Goal: Participate in discussion

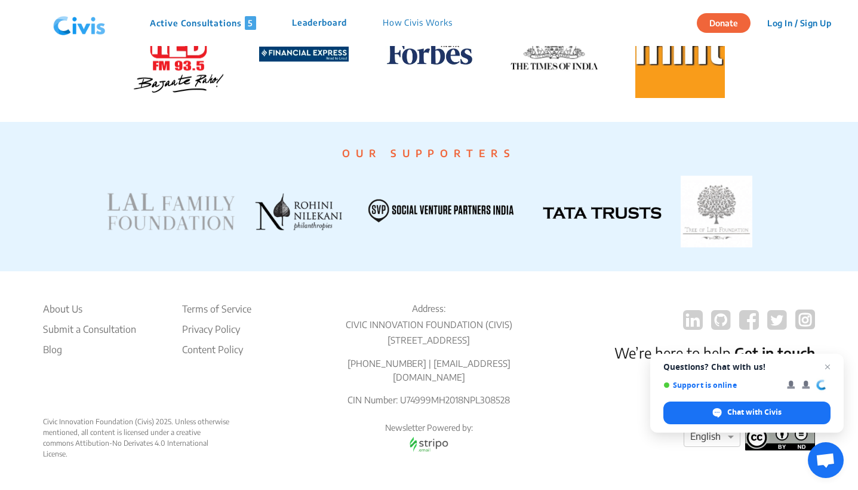
scroll to position [2267, 0]
click at [73, 307] on li "About Us" at bounding box center [89, 309] width 93 height 14
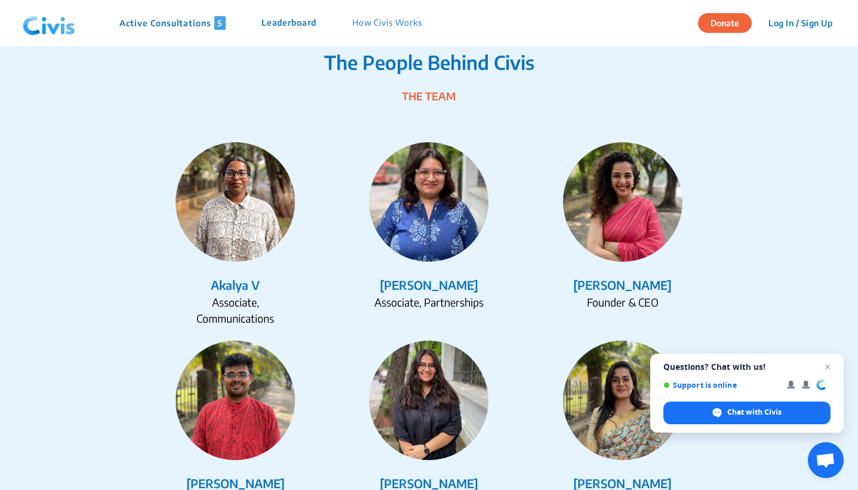
scroll to position [1429, 0]
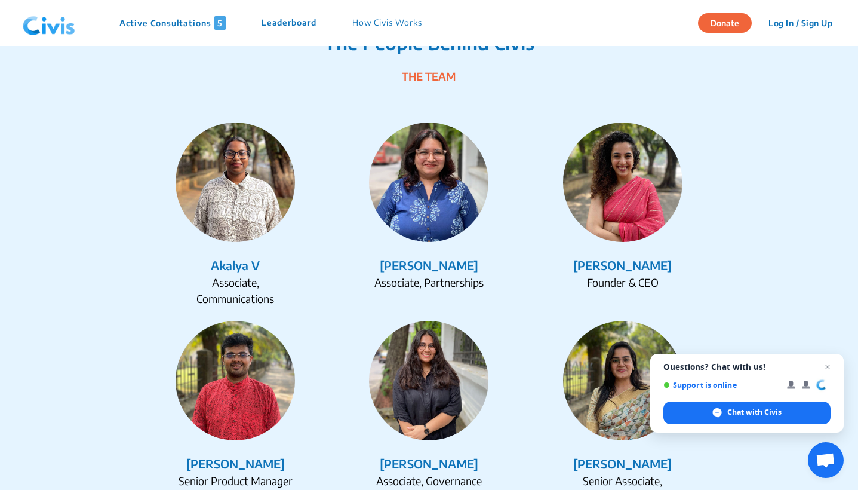
click at [644, 264] on div "[PERSON_NAME]" at bounding box center [623, 265] width 184 height 18
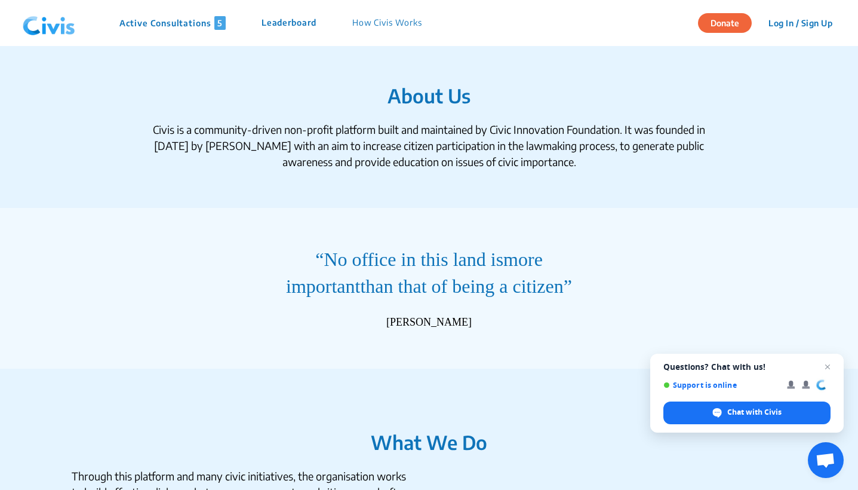
scroll to position [0, 0]
click at [374, 23] on p "How Civis Works" at bounding box center [387, 23] width 70 height 14
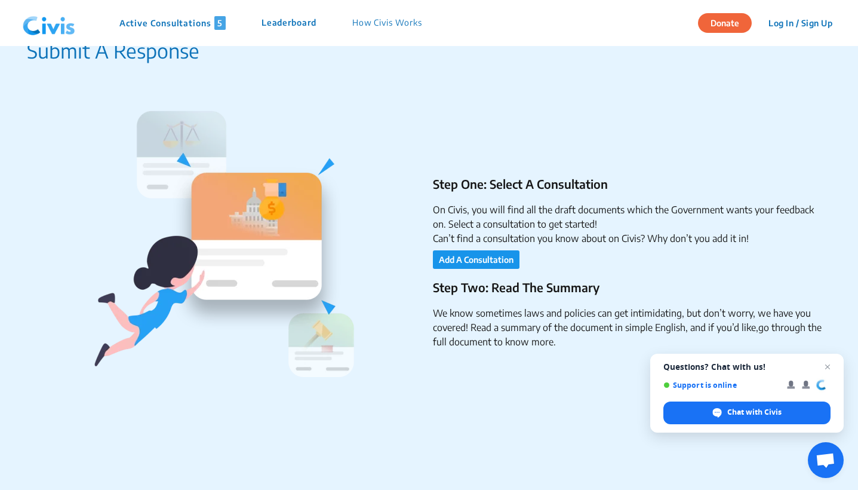
scroll to position [303, 0]
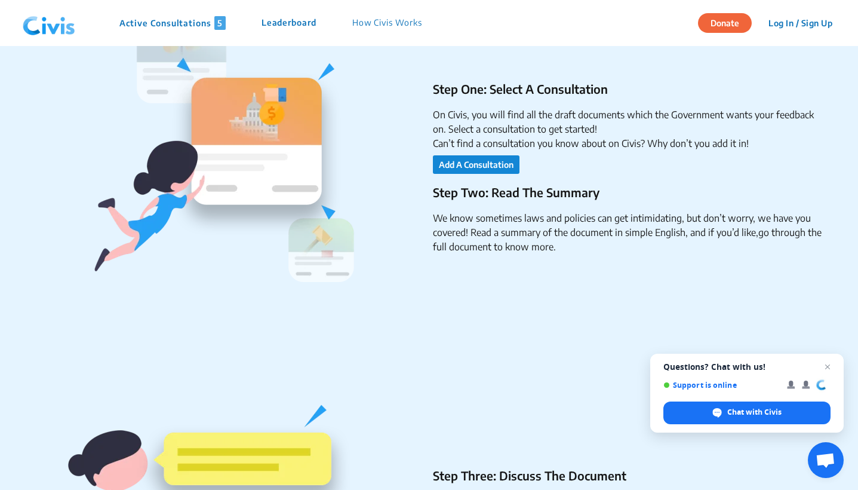
click at [489, 158] on button "Add A Consultation" at bounding box center [476, 164] width 87 height 19
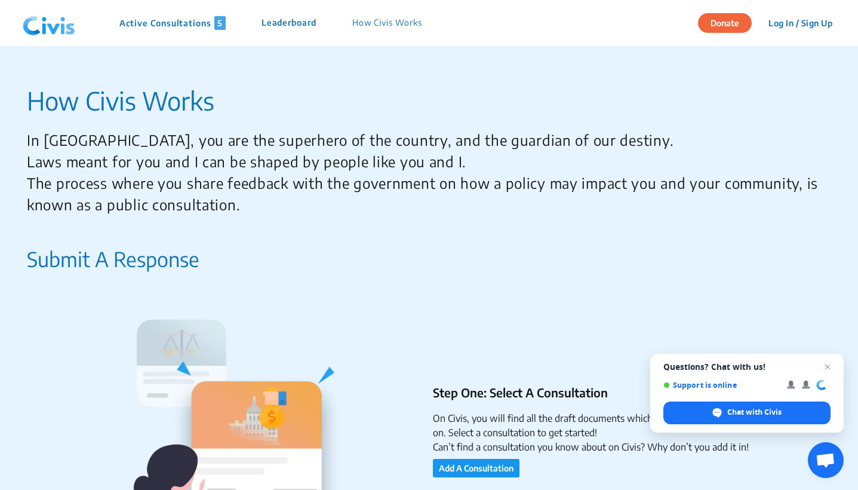
scroll to position [0, 0]
click at [197, 27] on p "Active Consultations 5" at bounding box center [172, 23] width 106 height 14
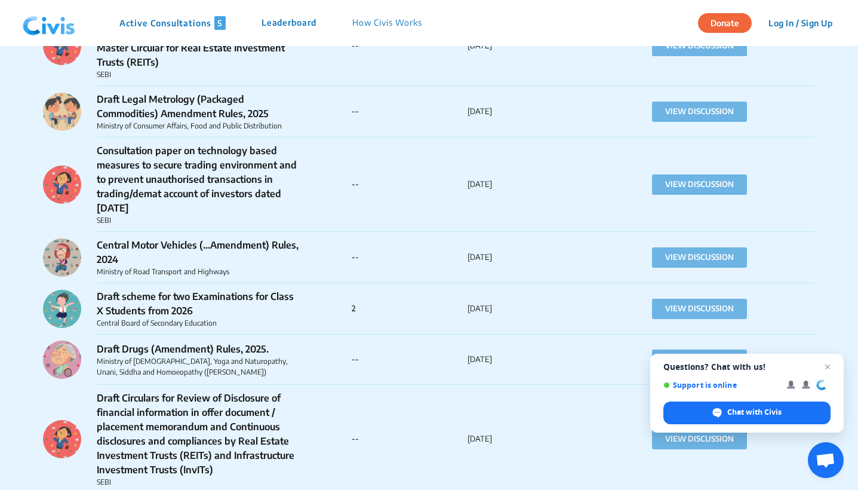
scroll to position [9497, 0]
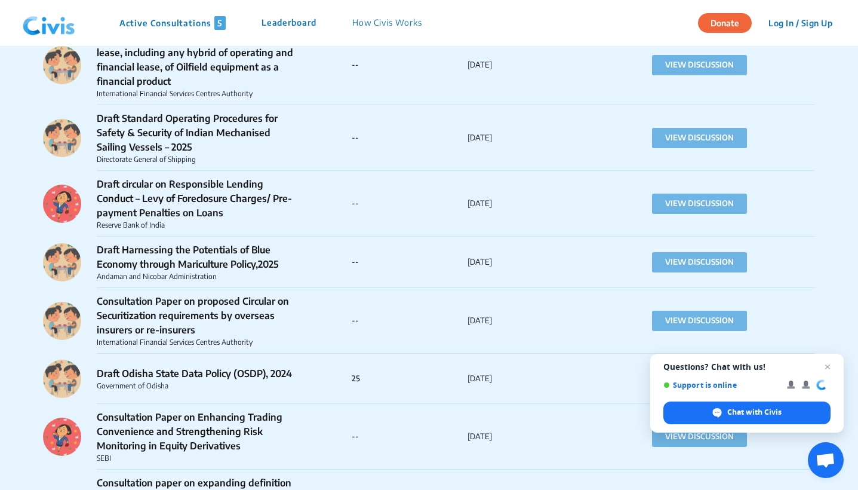
click at [674, 368] on button "VIEW DISCUSSION" at bounding box center [699, 378] width 95 height 20
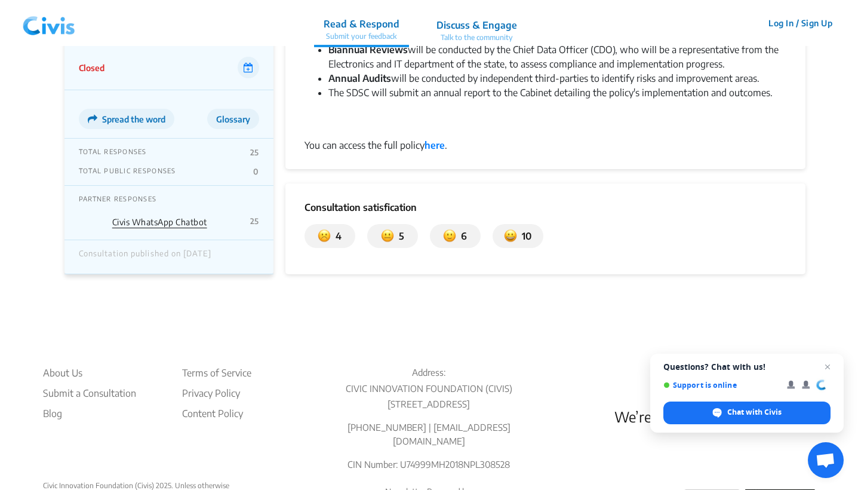
scroll to position [2234, 0]
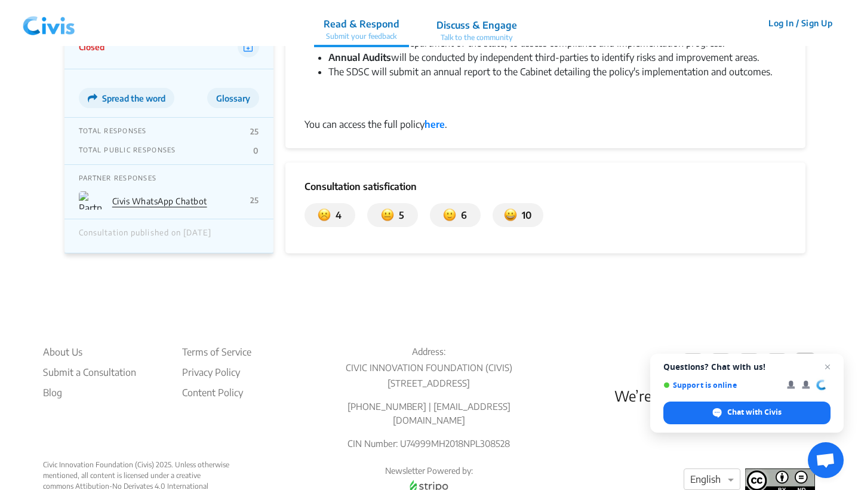
click at [207, 128] on div "TOTAL RESPONSES 25" at bounding box center [169, 132] width 180 height 10
click at [116, 132] on p "TOTAL RESPONSES" at bounding box center [113, 132] width 68 height 10
click at [189, 202] on link "Civis WhatsApp Chatbot" at bounding box center [159, 201] width 95 height 10
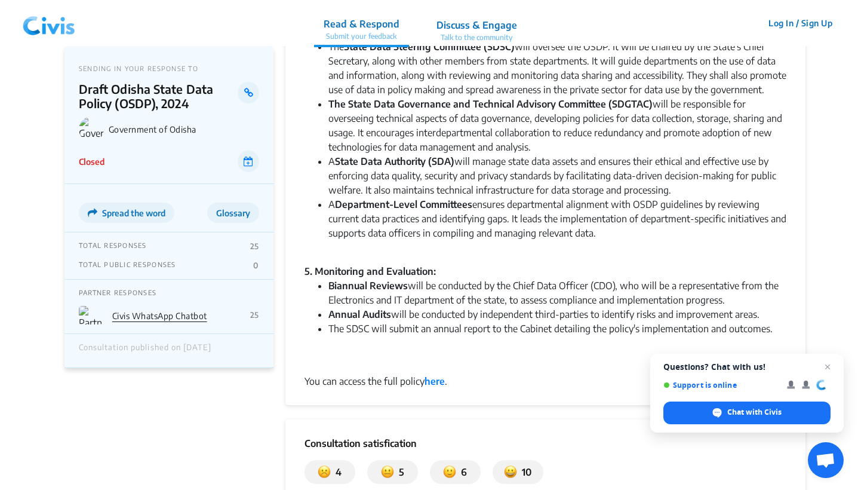
scroll to position [1952, 0]
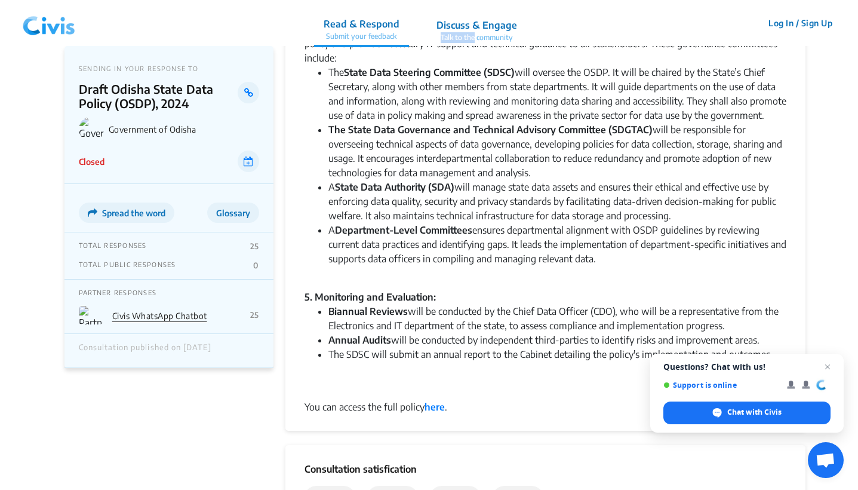
click at [472, 32] on link "Discuss & Engage Talk to the community" at bounding box center [477, 23] width 100 height 46
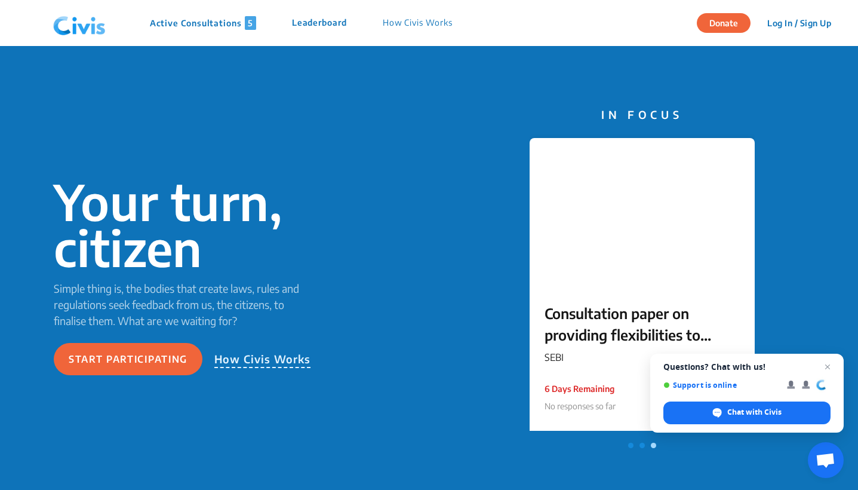
click at [610, 342] on p "Consultation paper on providing flexibilities to Large Value Funds for Accredit…" at bounding box center [642, 323] width 195 height 43
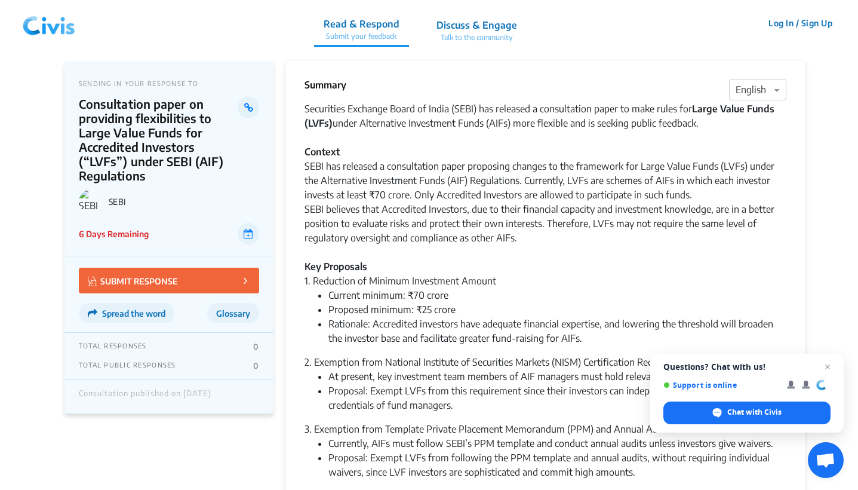
click at [476, 26] on p "Discuss & Engage" at bounding box center [476, 25] width 81 height 14
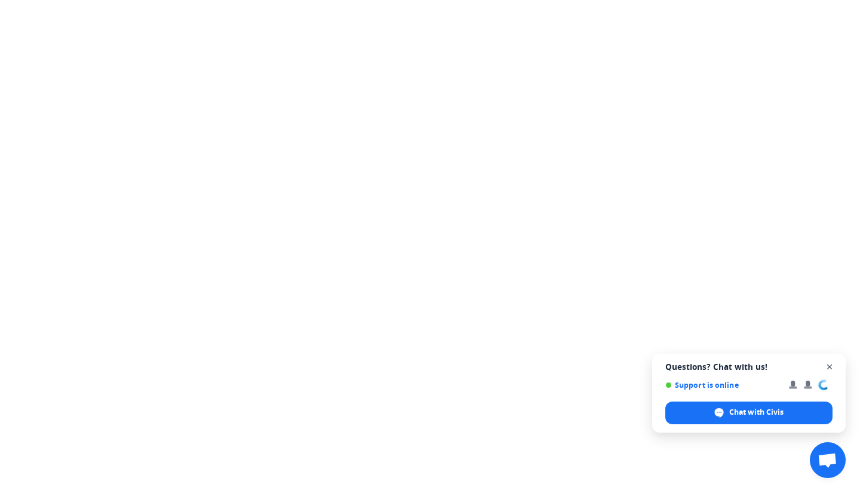
click at [830, 364] on span "Open chat" at bounding box center [829, 366] width 15 height 15
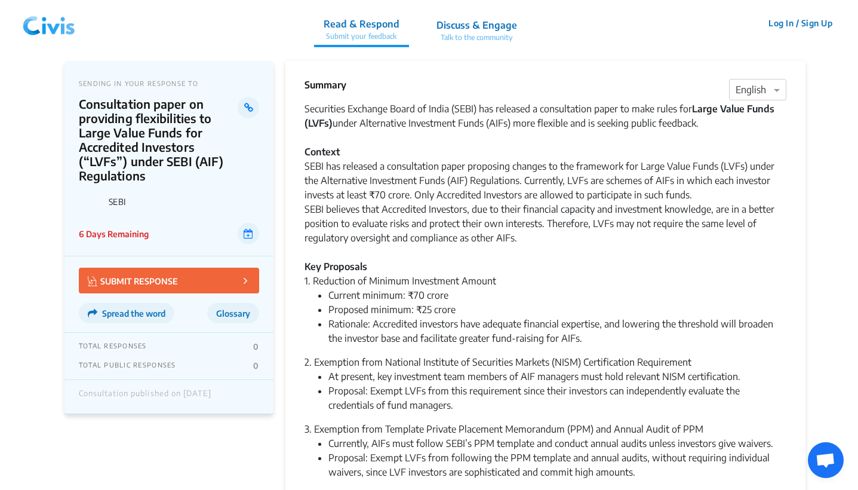
click at [164, 276] on p "SUBMIT RESPONSE" at bounding box center [133, 280] width 90 height 14
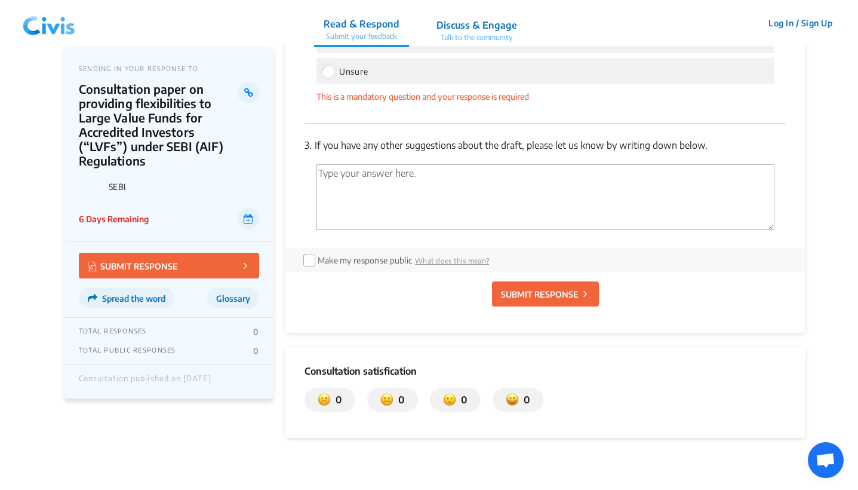
scroll to position [1106, 0]
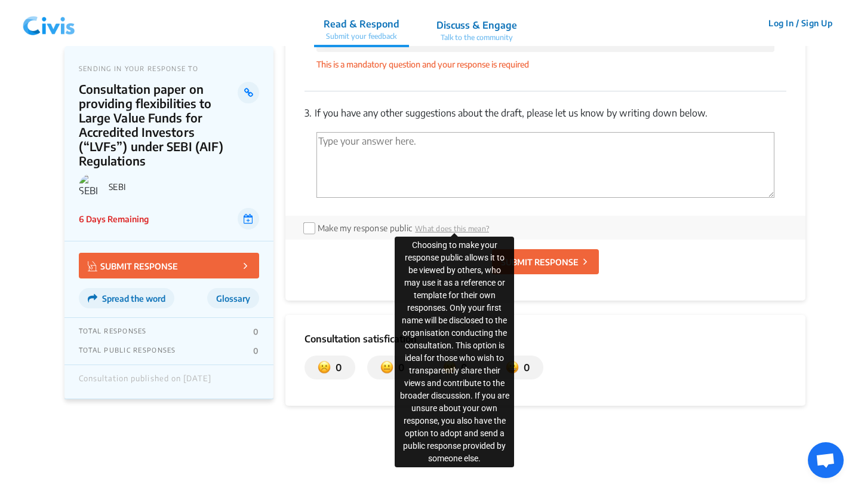
click at [458, 229] on span "What does this mean?" at bounding box center [452, 228] width 74 height 9
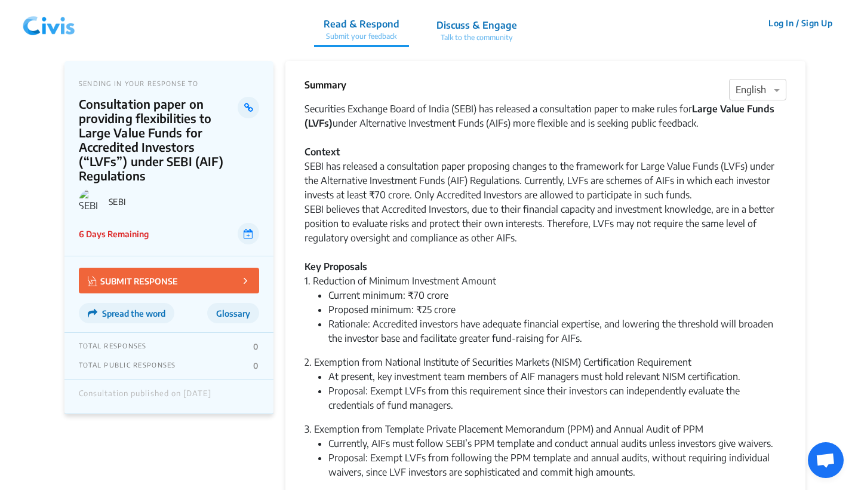
scroll to position [0, 0]
click at [63, 30] on img at bounding box center [49, 23] width 62 height 36
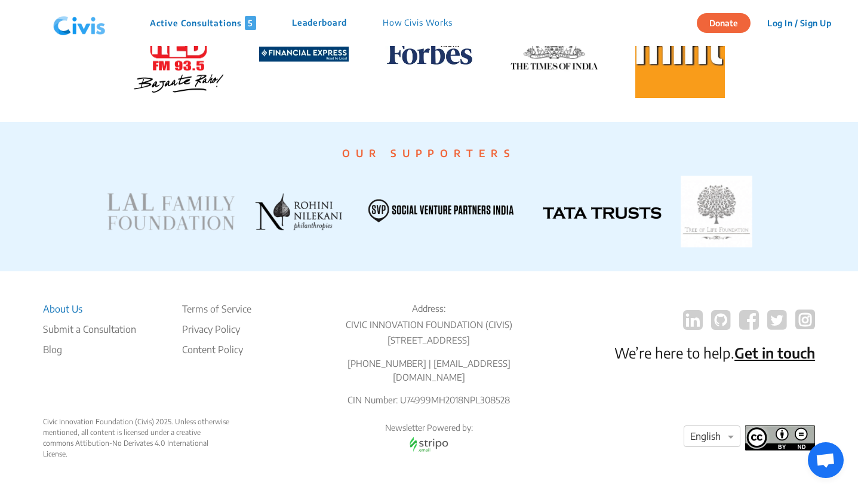
scroll to position [2276, 0]
click at [63, 312] on li "About Us" at bounding box center [89, 309] width 93 height 14
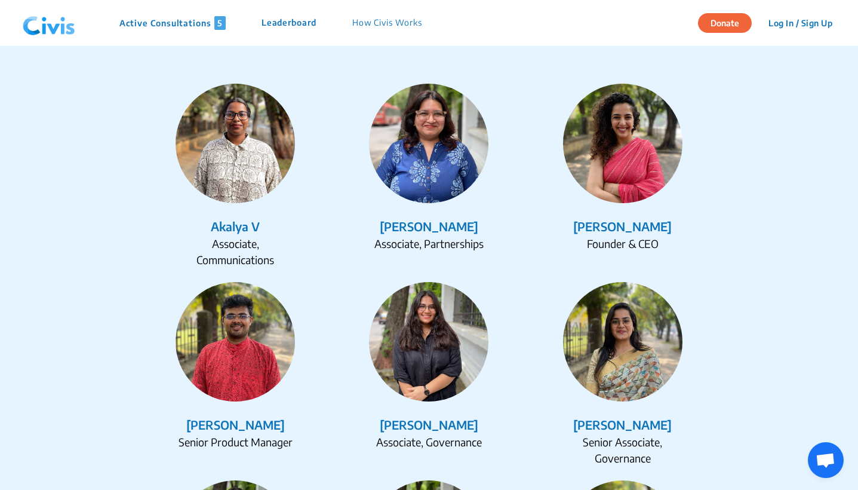
scroll to position [1450, 0]
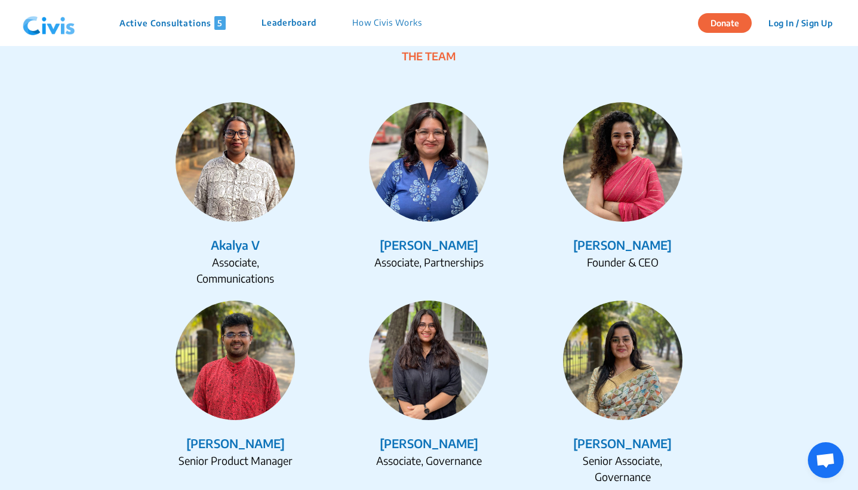
click at [633, 240] on div "[PERSON_NAME]" at bounding box center [623, 245] width 184 height 18
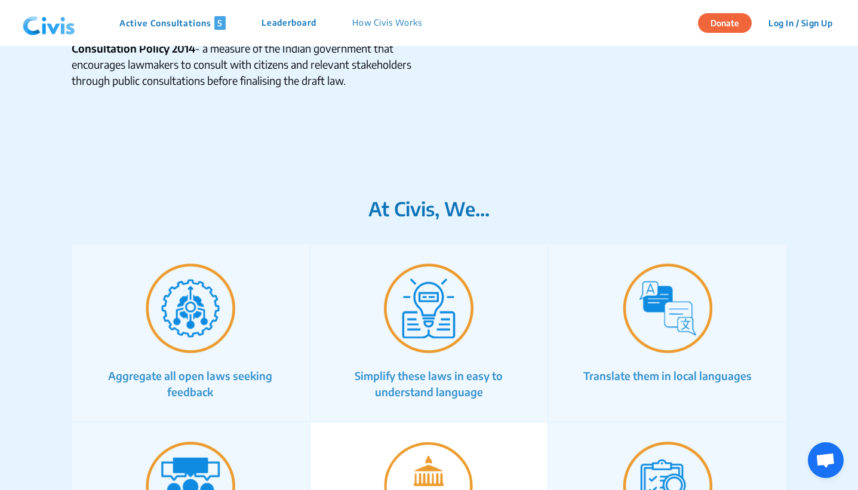
scroll to position [471, 0]
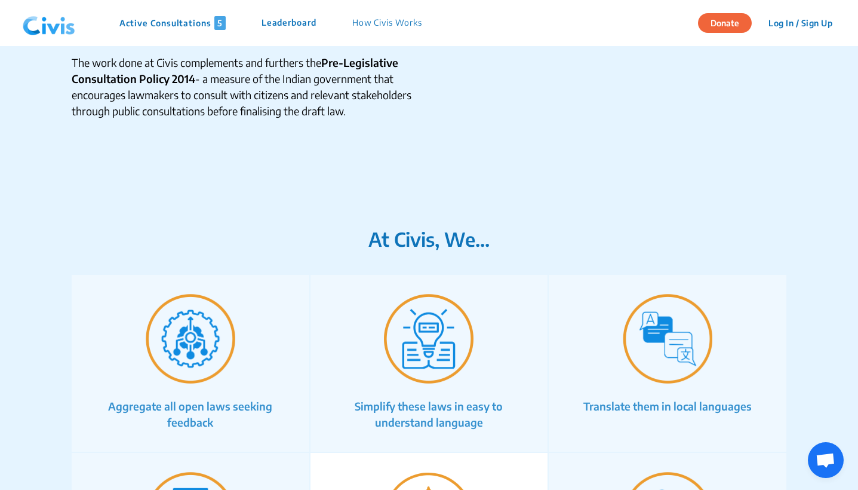
click at [288, 24] on p "Leaderboard" at bounding box center [289, 23] width 55 height 14
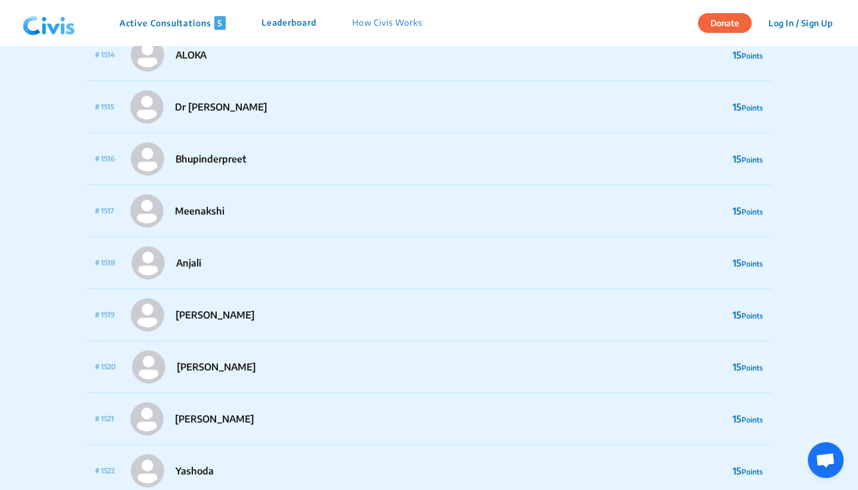
scroll to position [78730, 0]
